Goal: Check status: Check status

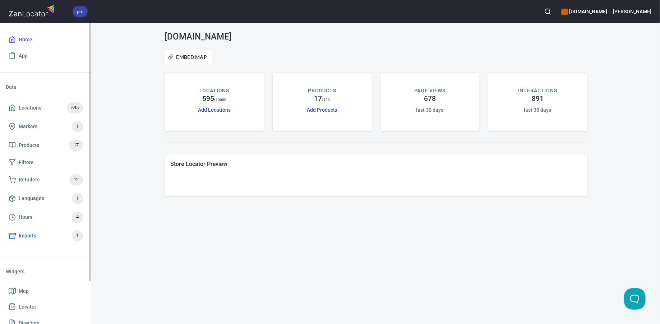
click at [42, 239] on span "Imports 1" at bounding box center [46, 235] width 74 height 11
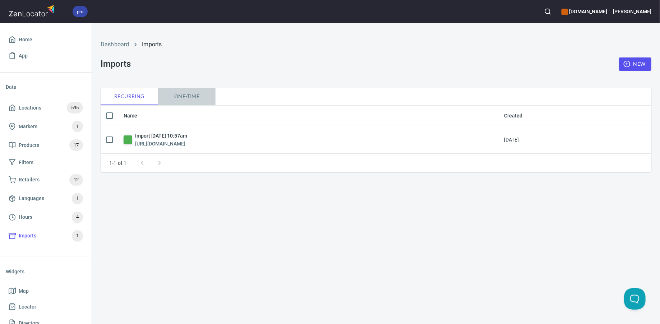
click at [186, 99] on span "One-time" at bounding box center [186, 96] width 49 height 9
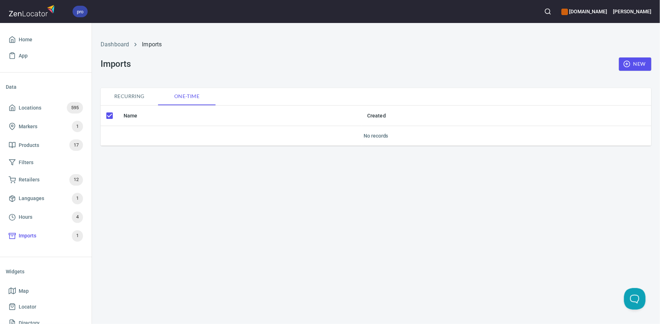
click at [137, 97] on span "Recurring" at bounding box center [129, 96] width 49 height 9
checkbox input "false"
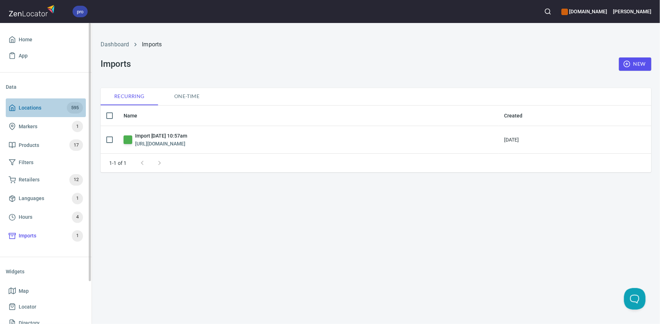
click at [48, 104] on span "Locations 595" at bounding box center [46, 107] width 74 height 11
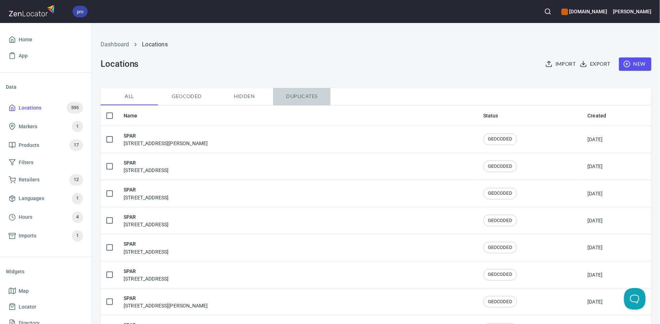
click at [309, 95] on span "Duplicates" at bounding box center [301, 96] width 49 height 9
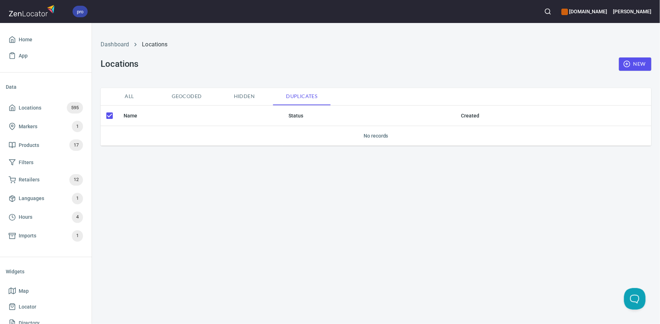
click at [134, 102] on button "All" at bounding box center [129, 96] width 57 height 17
checkbox input "false"
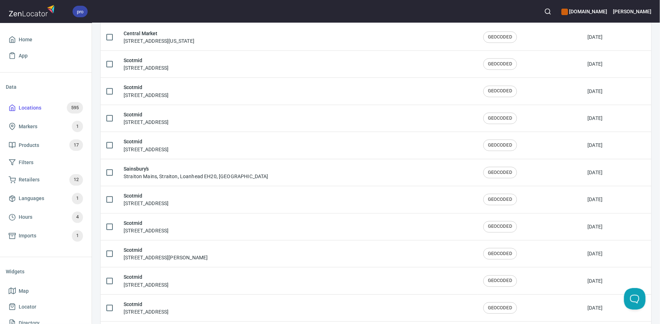
scroll to position [786, 0]
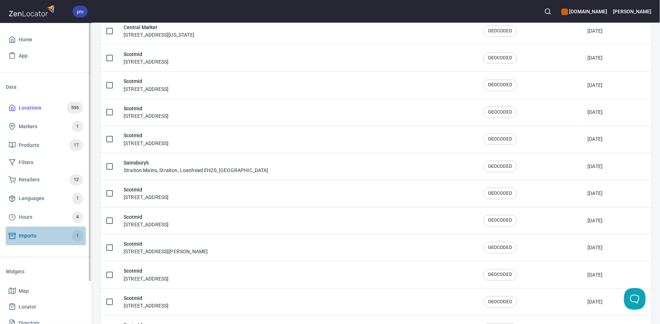
click at [33, 232] on span "Imports" at bounding box center [28, 235] width 18 height 9
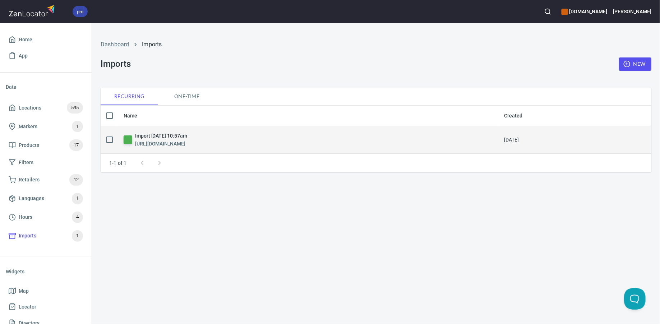
click at [174, 144] on h6 "[URL][DOMAIN_NAME]" at bounding box center [161, 144] width 52 height 8
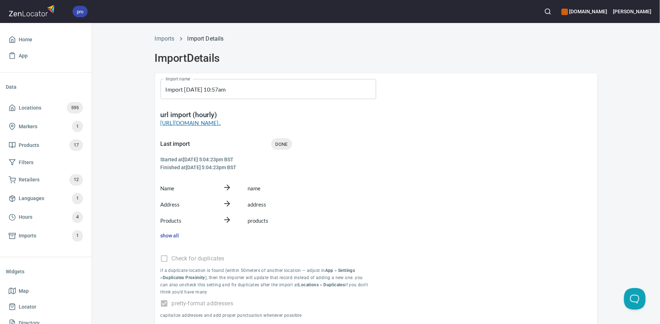
click at [221, 120] on link "[URL][DOMAIN_NAME].." at bounding box center [191, 123] width 60 height 6
